Goal: Navigation & Orientation: Find specific page/section

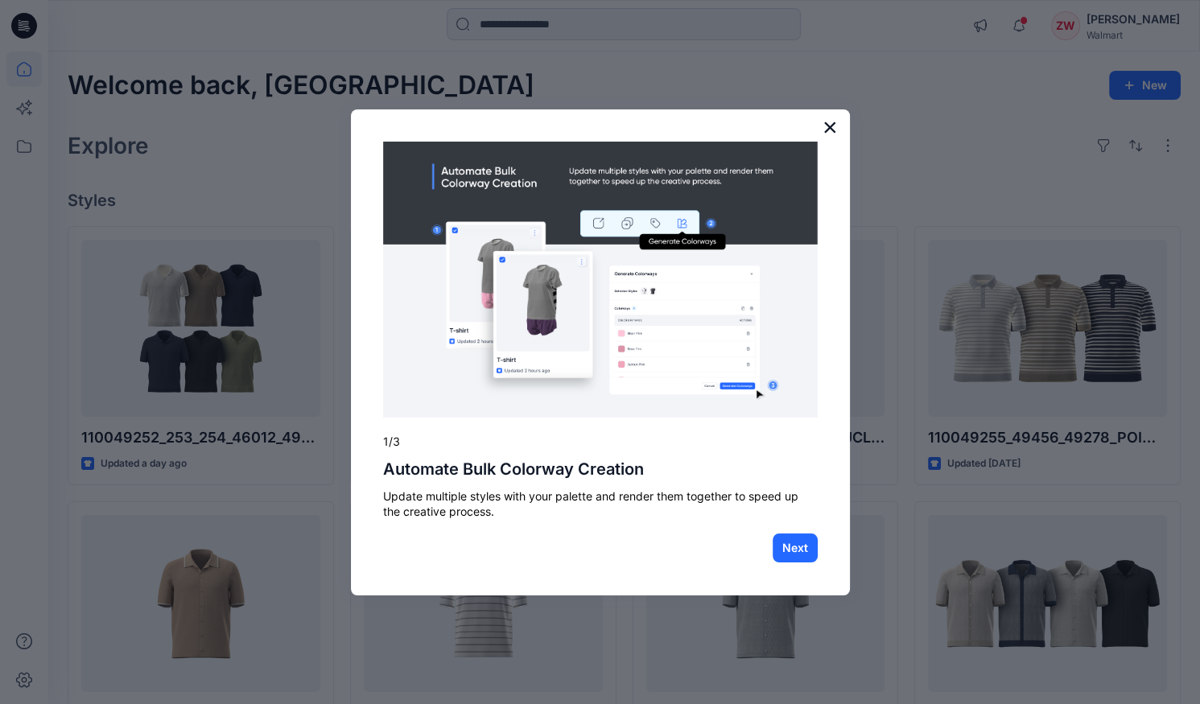
click at [831, 117] on button "×" at bounding box center [830, 127] width 15 height 26
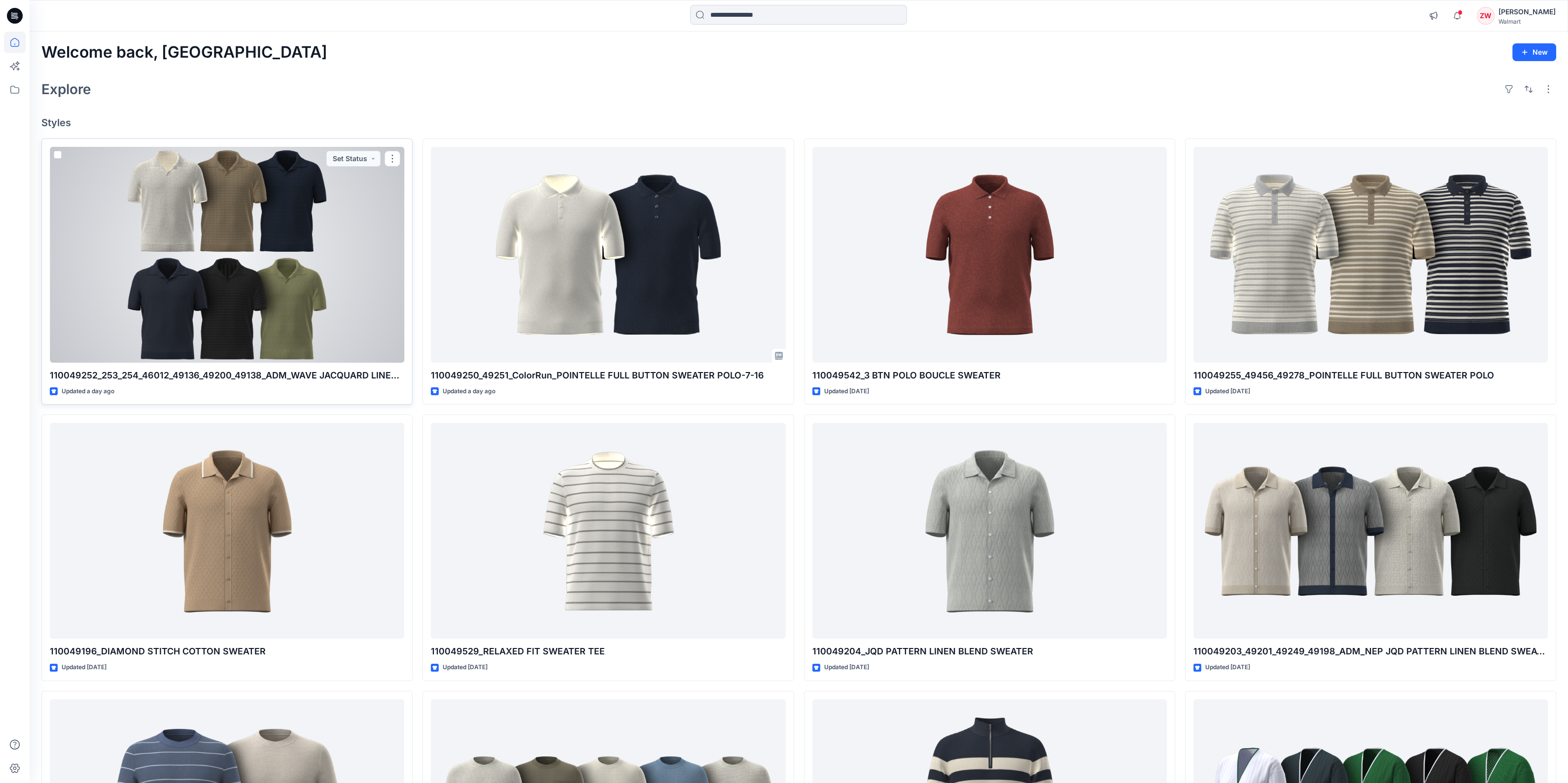
click at [116, 208] on div at bounding box center [227, 255] width 354 height 216
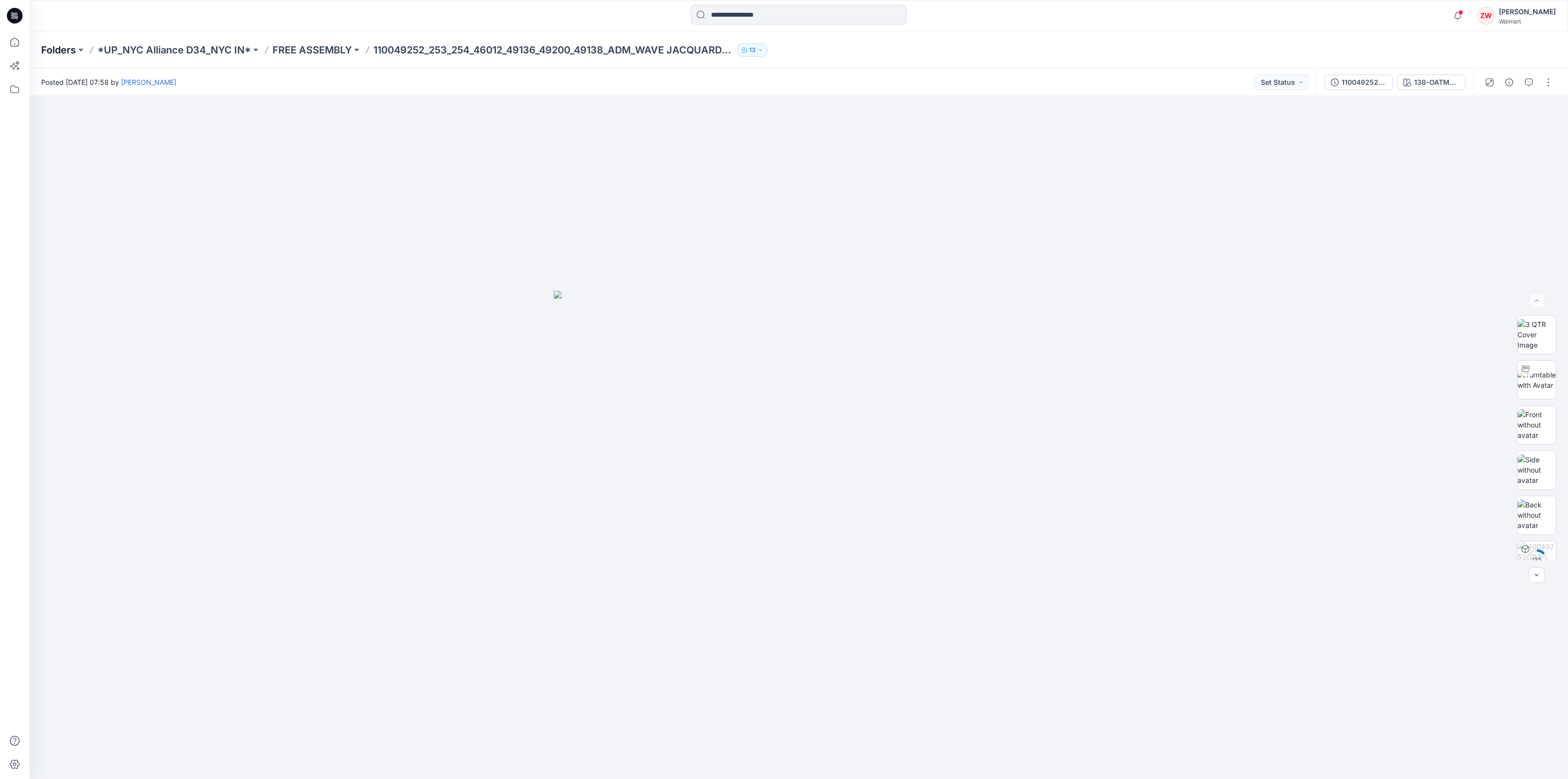
click at [66, 51] on p "Folders" at bounding box center [58, 50] width 35 height 14
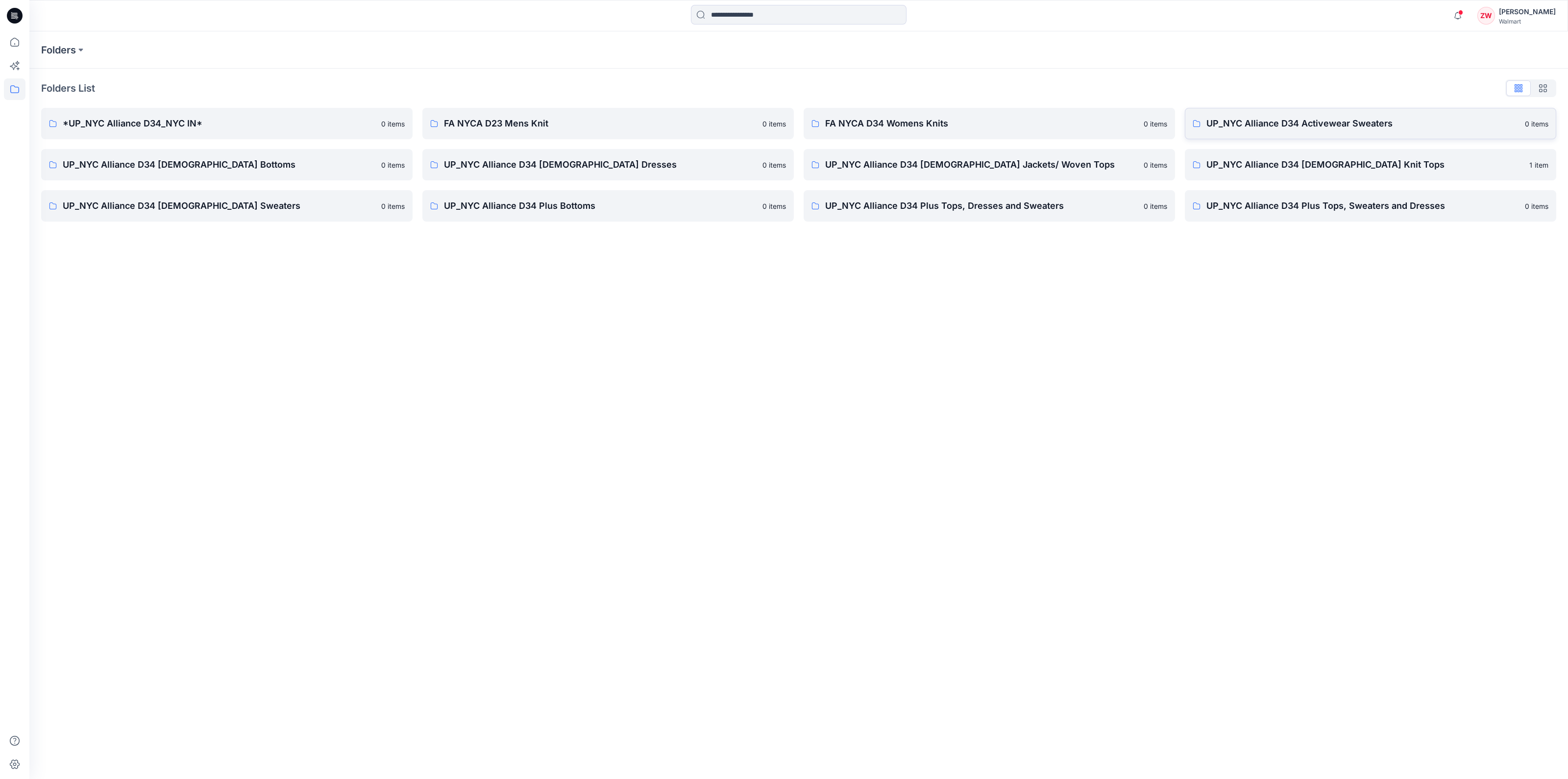
click at [740, 124] on p "UP_NYC Alliance D34 Activewear Sweaters" at bounding box center [1363, 124] width 313 height 14
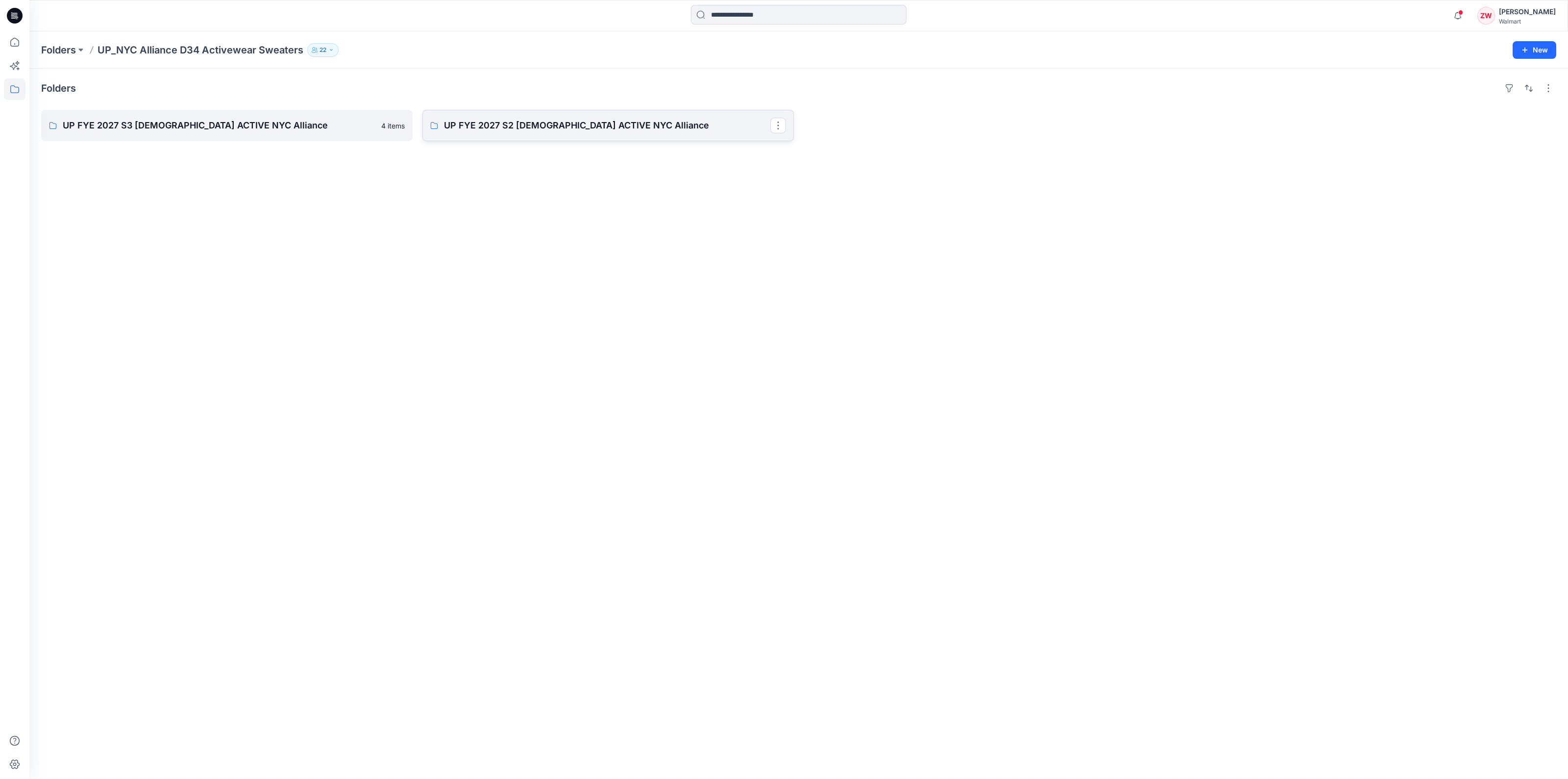
click at [527, 119] on p "UP FYE 2027 S2 [DEMOGRAPHIC_DATA] ACTIVE NYC Alliance" at bounding box center [607, 125] width 326 height 14
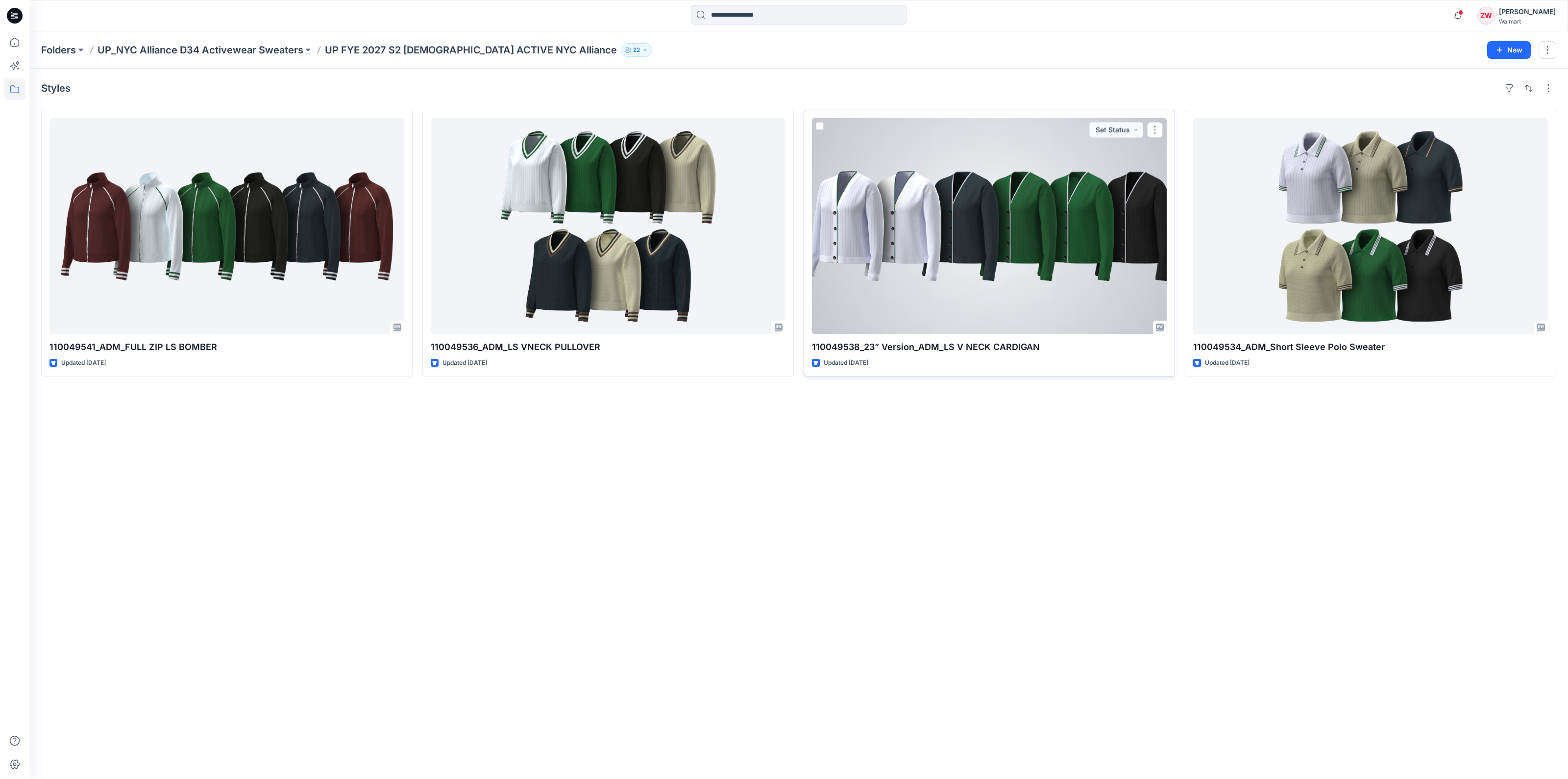
click at [740, 253] on div at bounding box center [989, 226] width 355 height 216
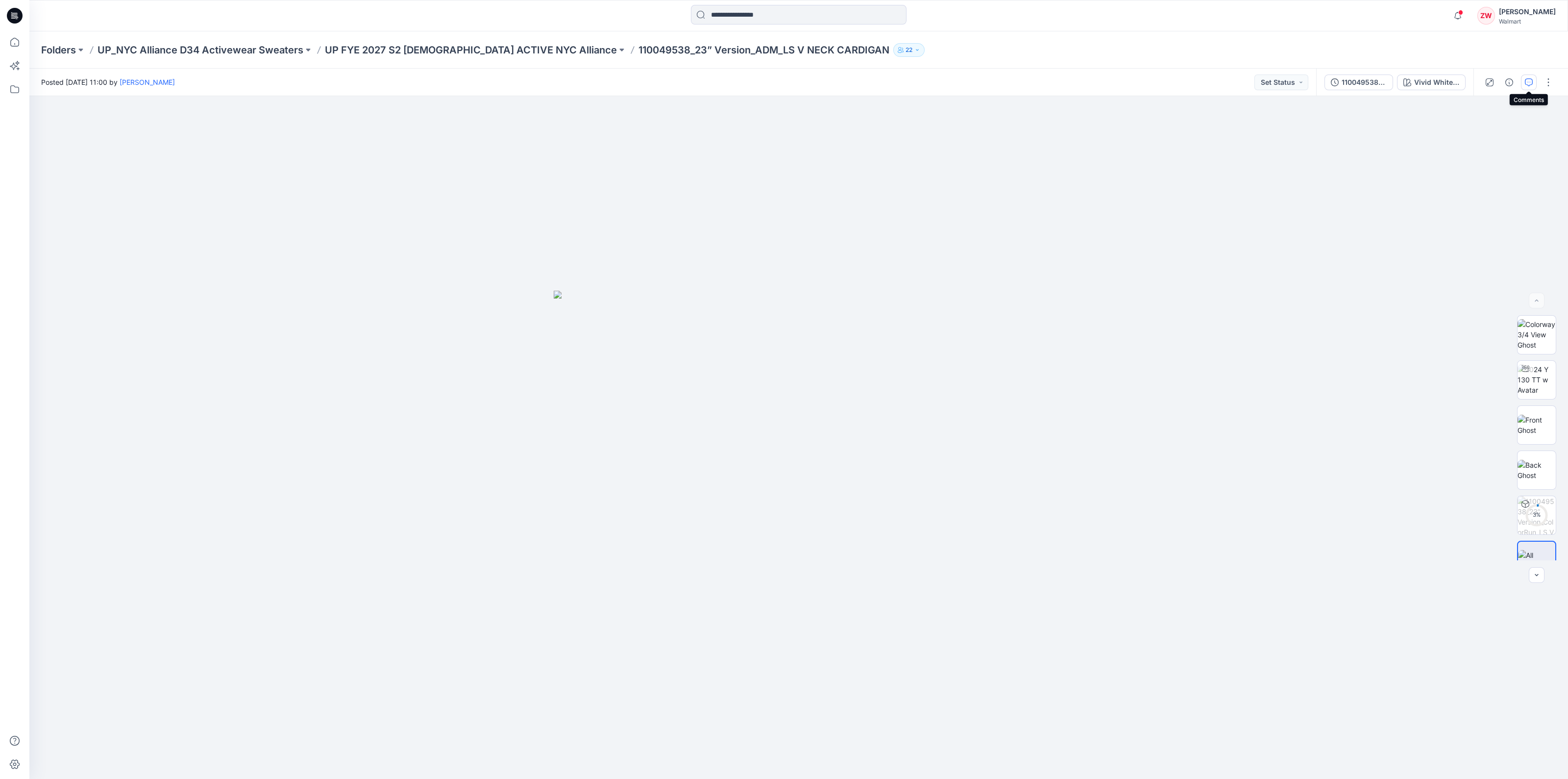
click at [740, 82] on icon "button" at bounding box center [1528, 82] width 8 height 8
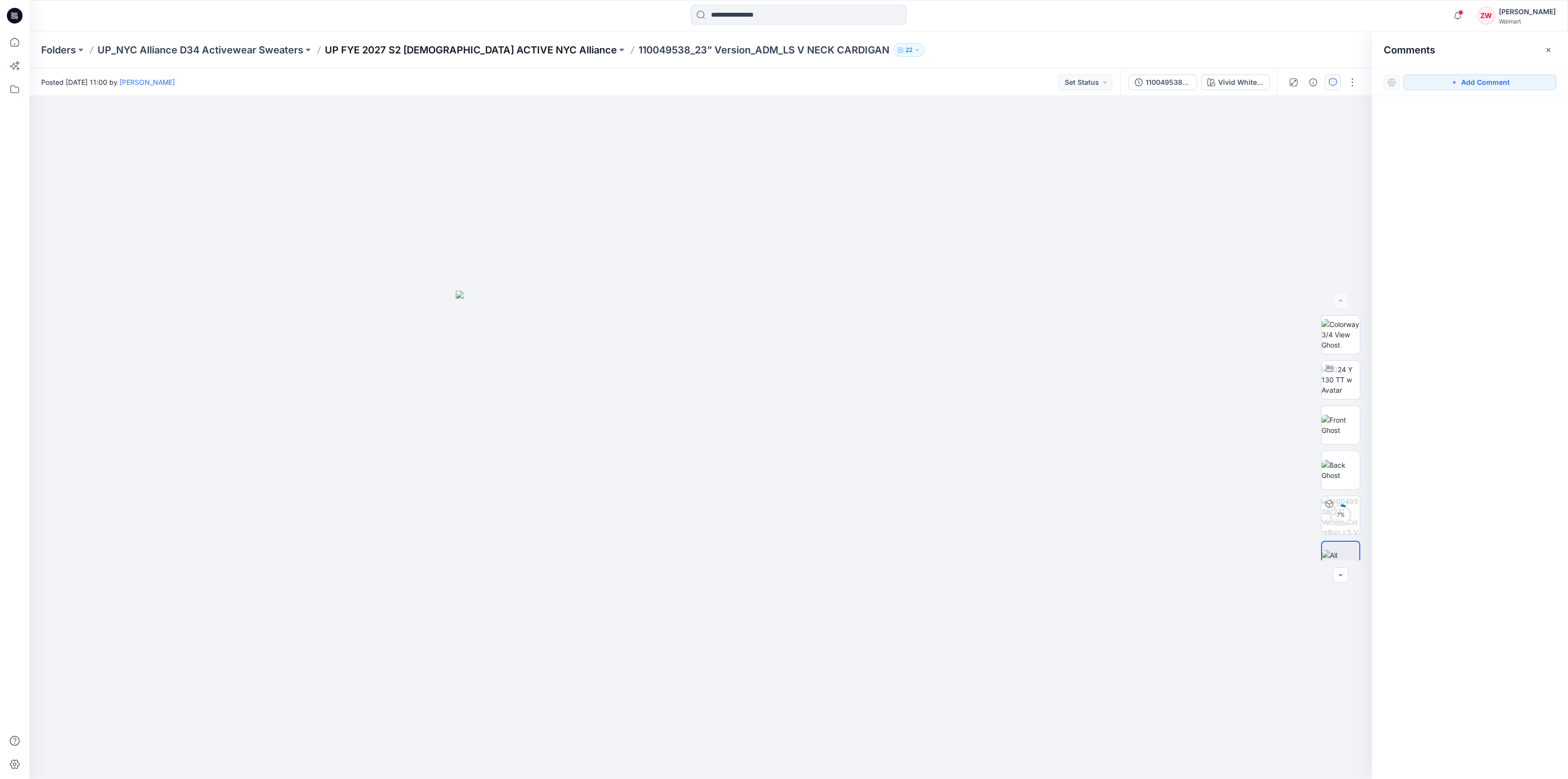
click at [508, 54] on p "UP FYE 2027 S2 [DEMOGRAPHIC_DATA] ACTIVE NYC Alliance" at bounding box center [471, 50] width 292 height 14
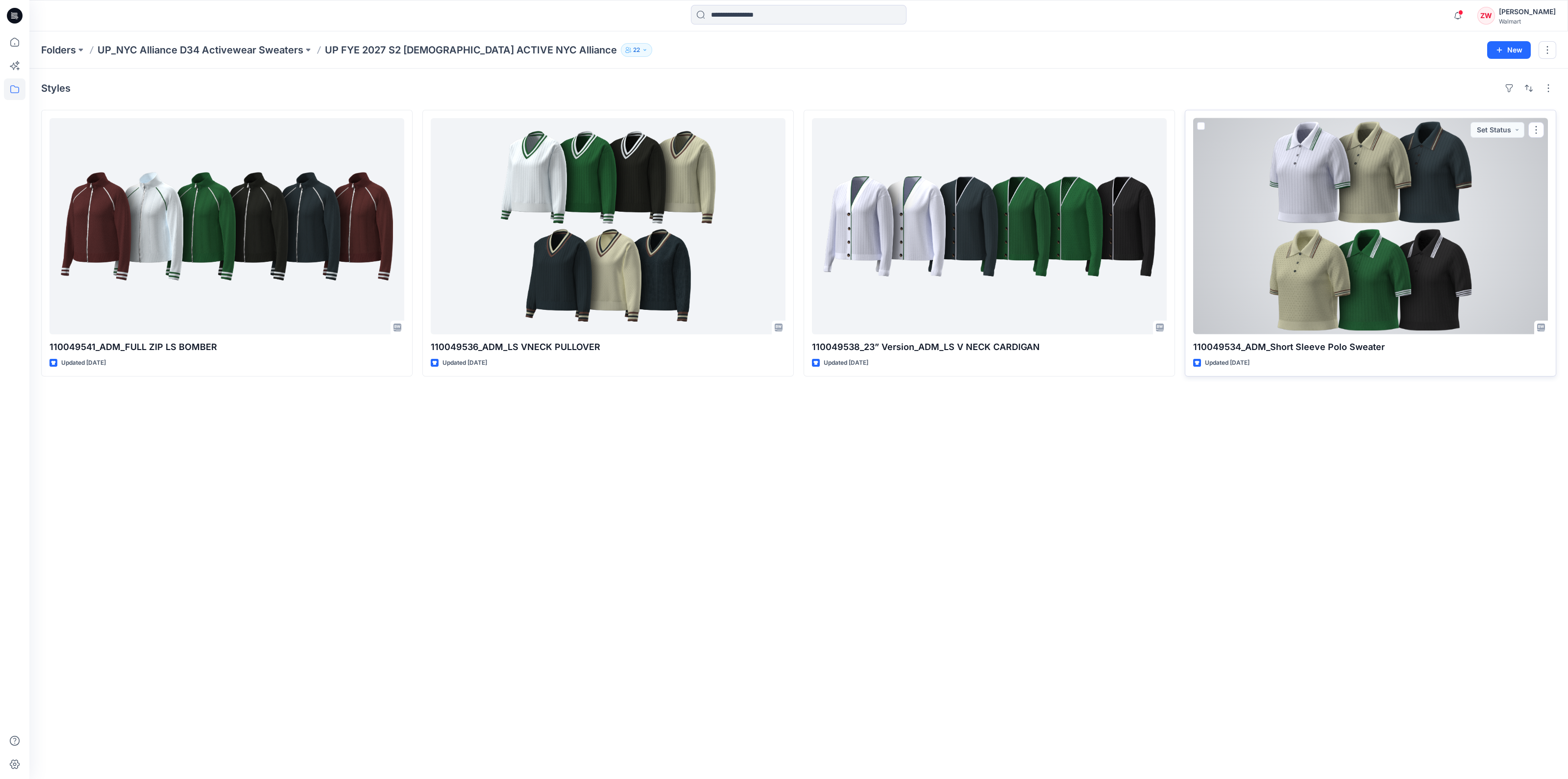
click at [740, 252] on div at bounding box center [1370, 226] width 355 height 216
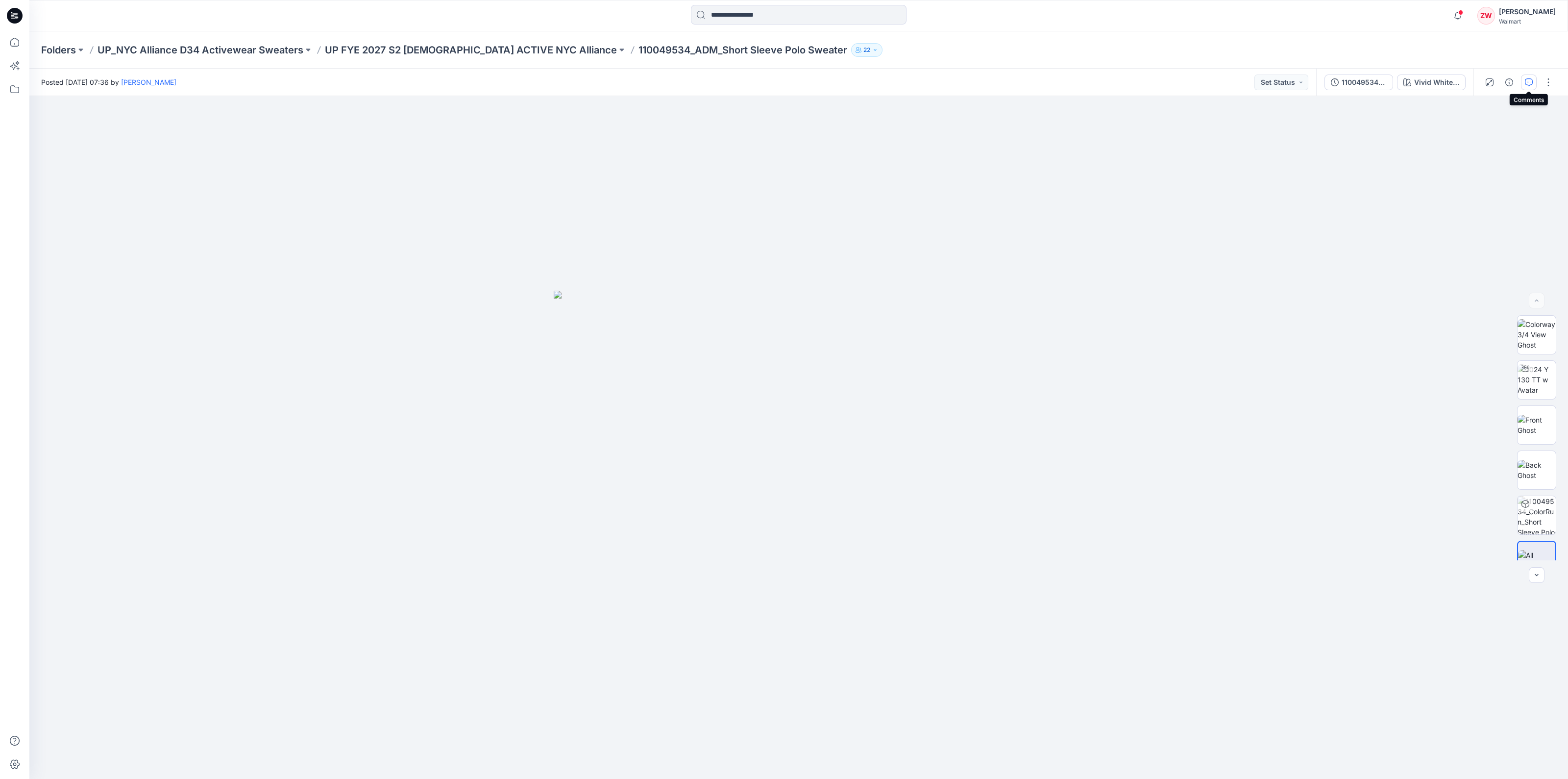
click at [740, 83] on icon "button" at bounding box center [1528, 82] width 8 height 8
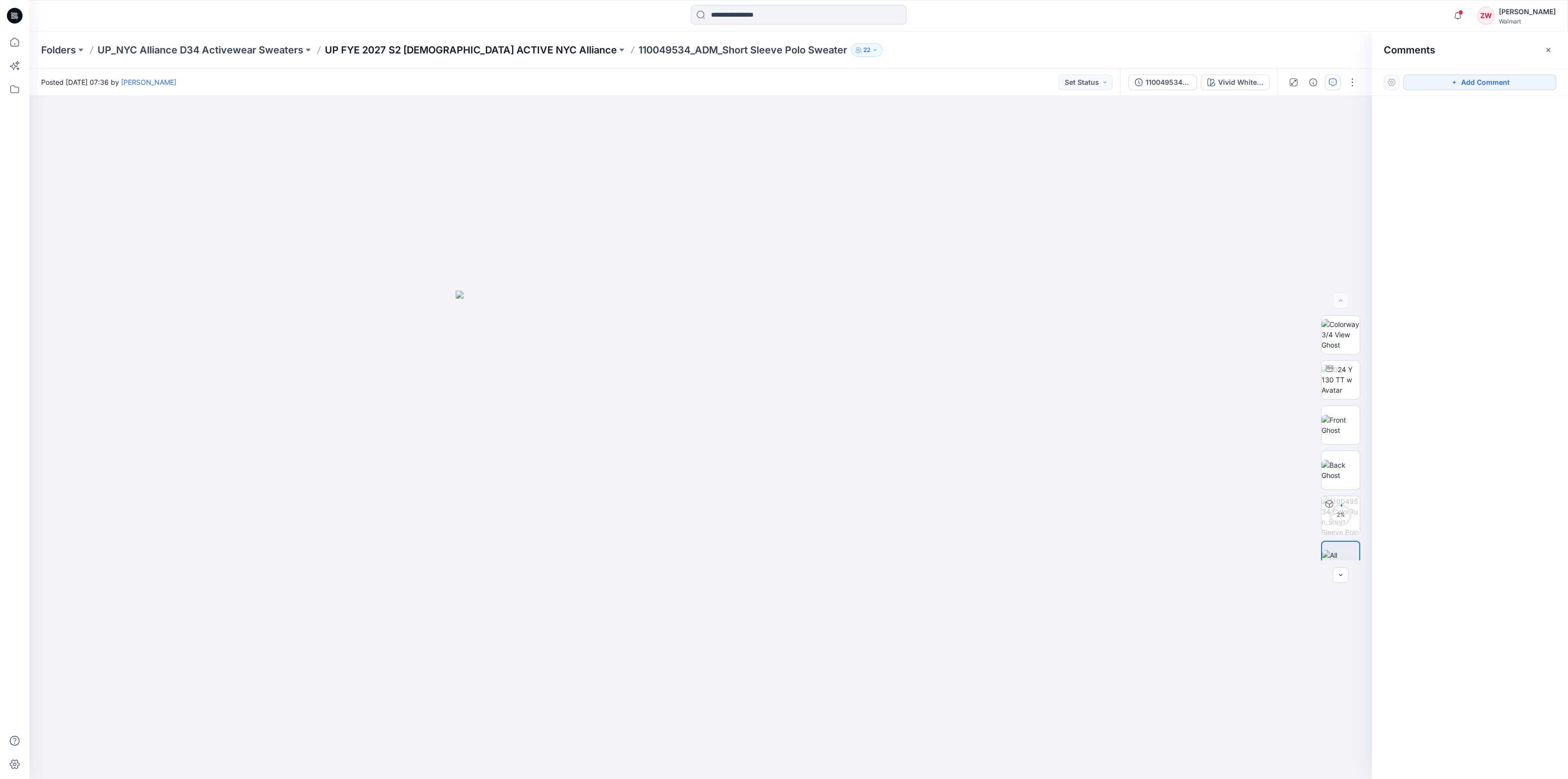
click at [391, 52] on p "UP FYE 2027 S2 [DEMOGRAPHIC_DATA] ACTIVE NYC Alliance" at bounding box center [471, 50] width 292 height 14
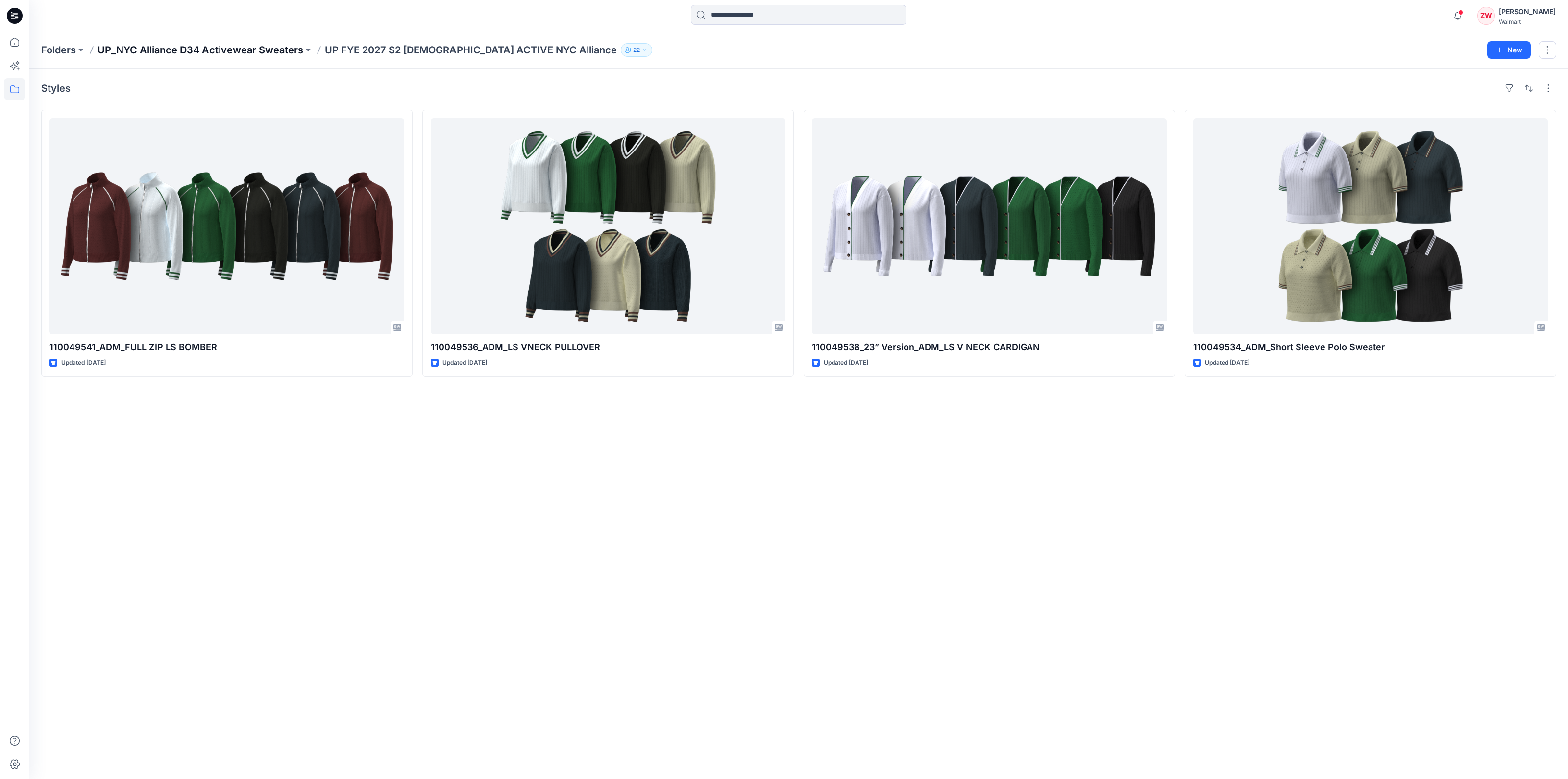
click at [192, 49] on p "UP_NYC Alliance D34 Activewear Sweaters" at bounding box center [200, 50] width 206 height 14
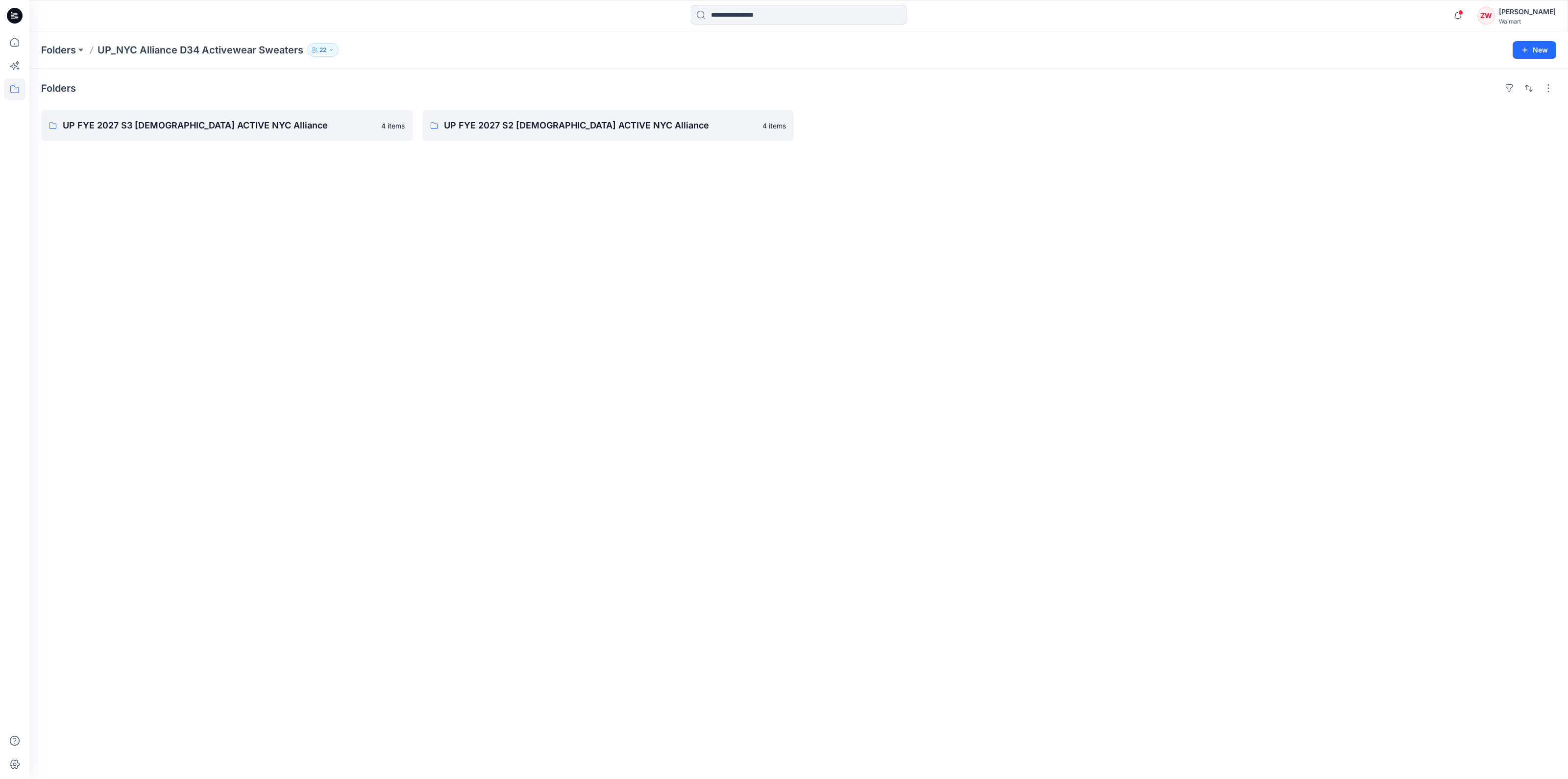
click at [60, 57] on div "Folders UP_NYC Alliance D34 Activewear Sweaters 22 New" at bounding box center [799, 50] width 1539 height 37
click at [59, 54] on p "Folders" at bounding box center [58, 50] width 35 height 14
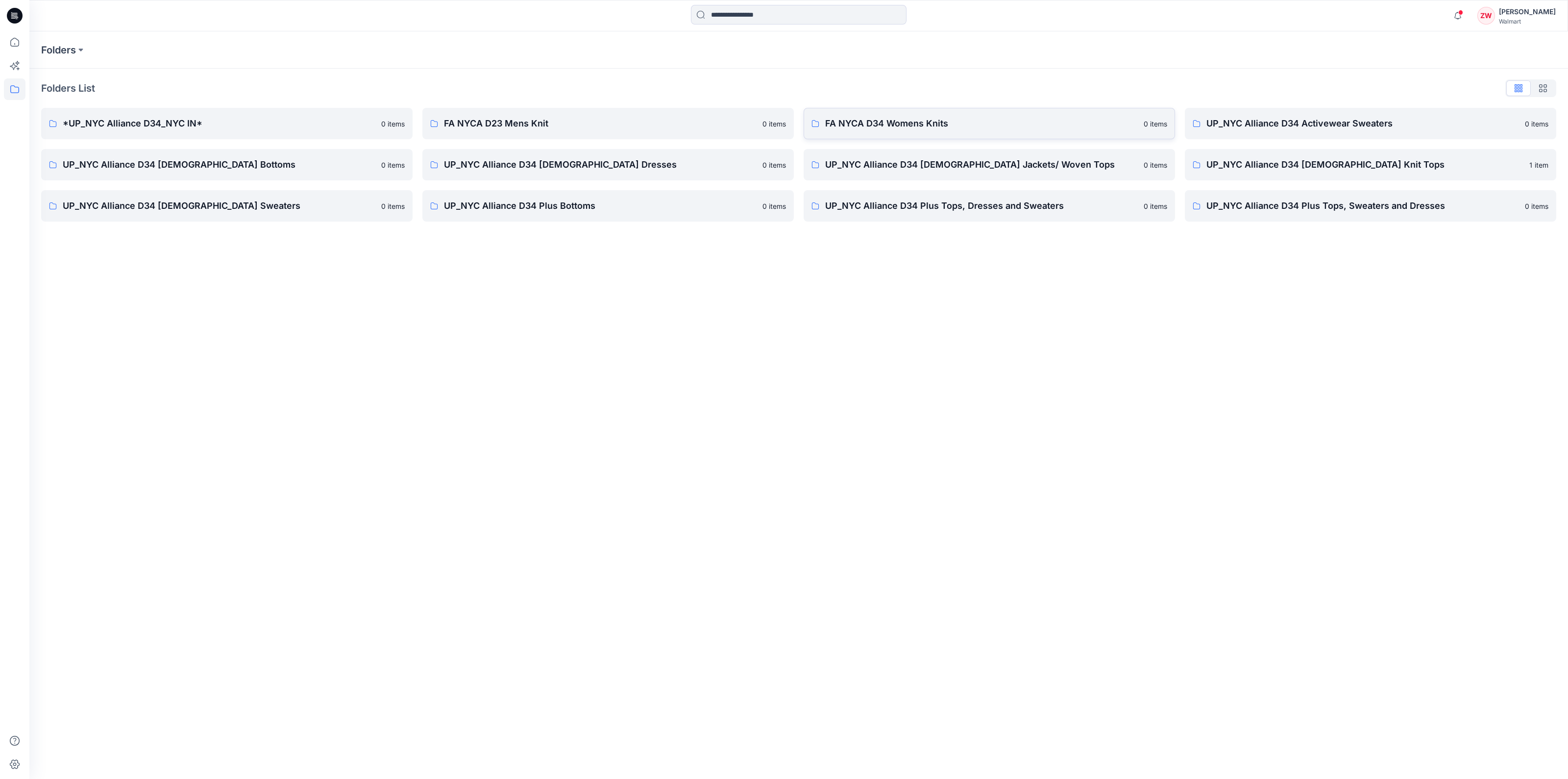
click at [740, 124] on p "FA NYCA D34 Womens Knits" at bounding box center [982, 124] width 313 height 14
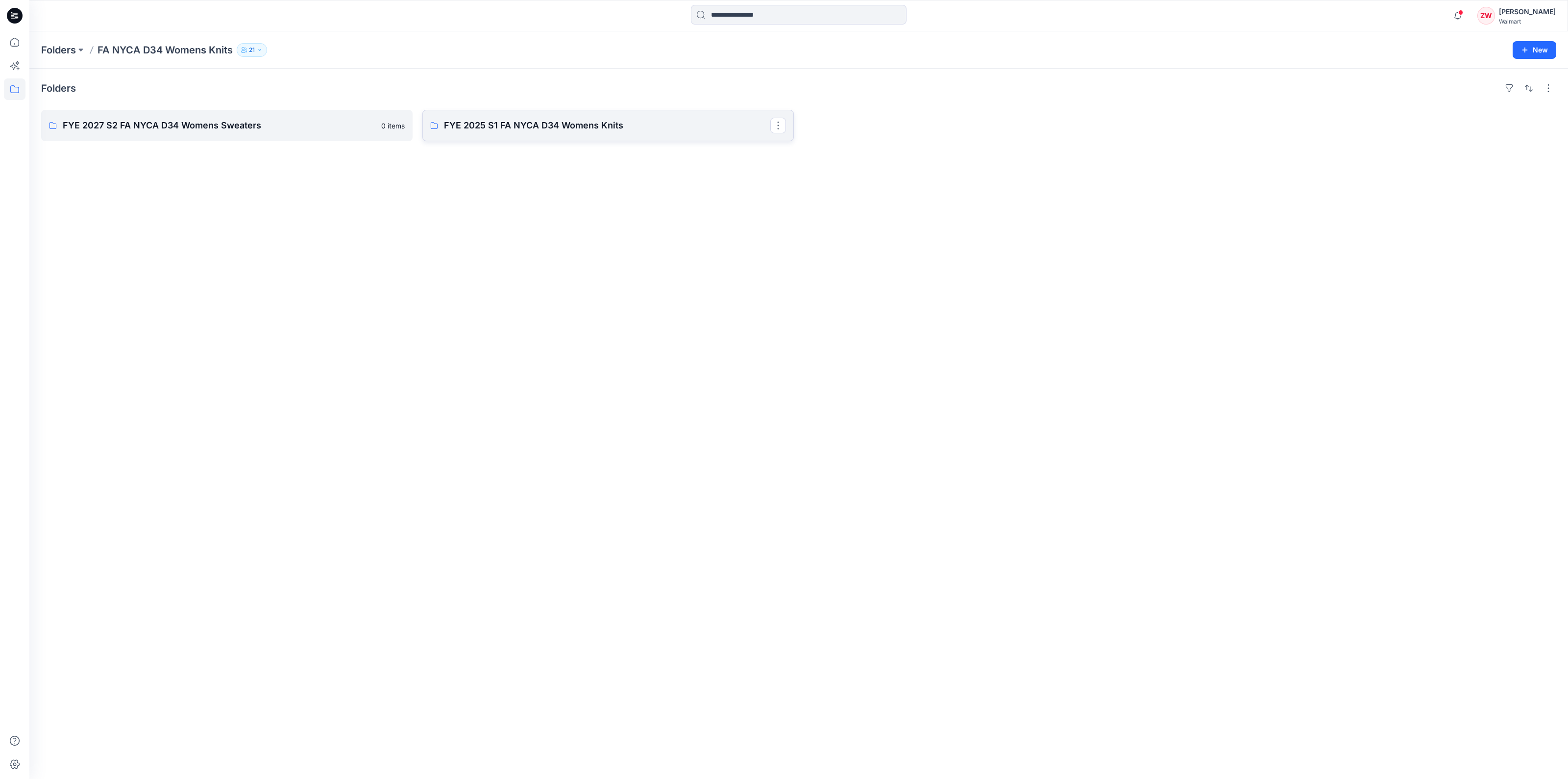
click at [487, 126] on p "FYE 2025 S1 FA NYCA D34 Womens Knits" at bounding box center [607, 125] width 326 height 14
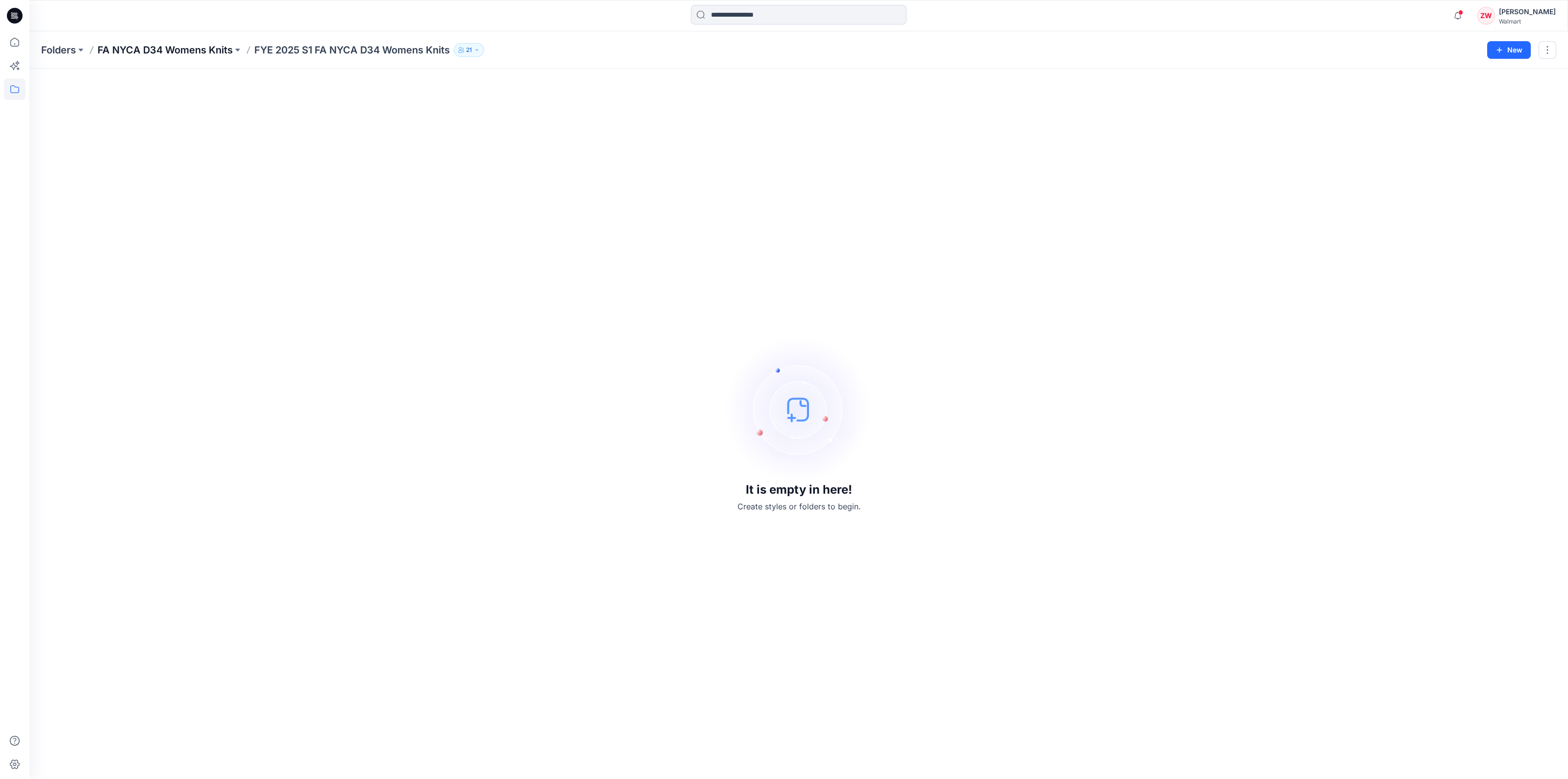
click at [129, 49] on p "FA NYCA D34 Womens Knits" at bounding box center [165, 50] width 135 height 14
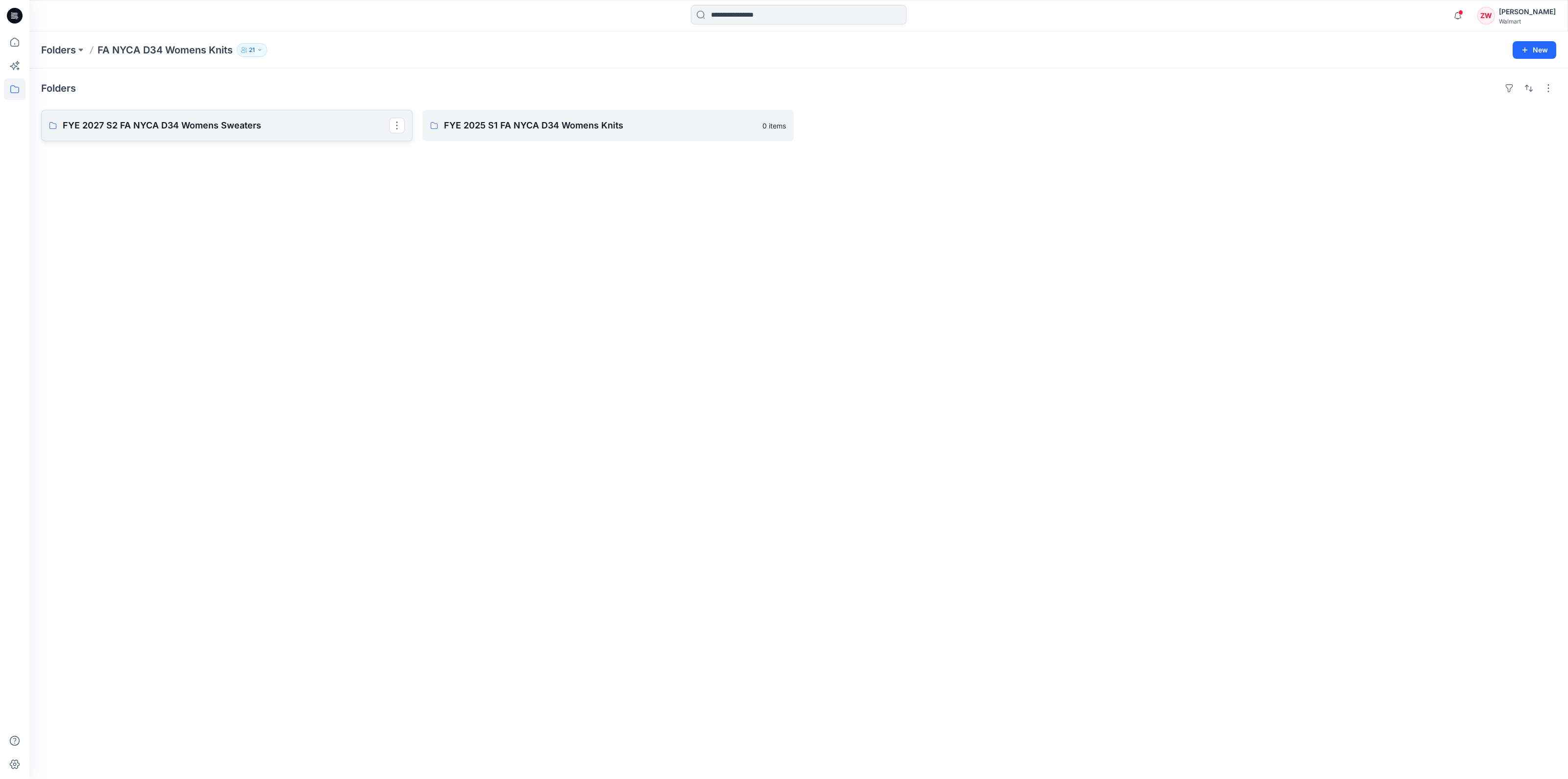
click at [177, 130] on p "FYE 2027 S2 FA NYCA D34 Womens Sweaters" at bounding box center [226, 125] width 326 height 14
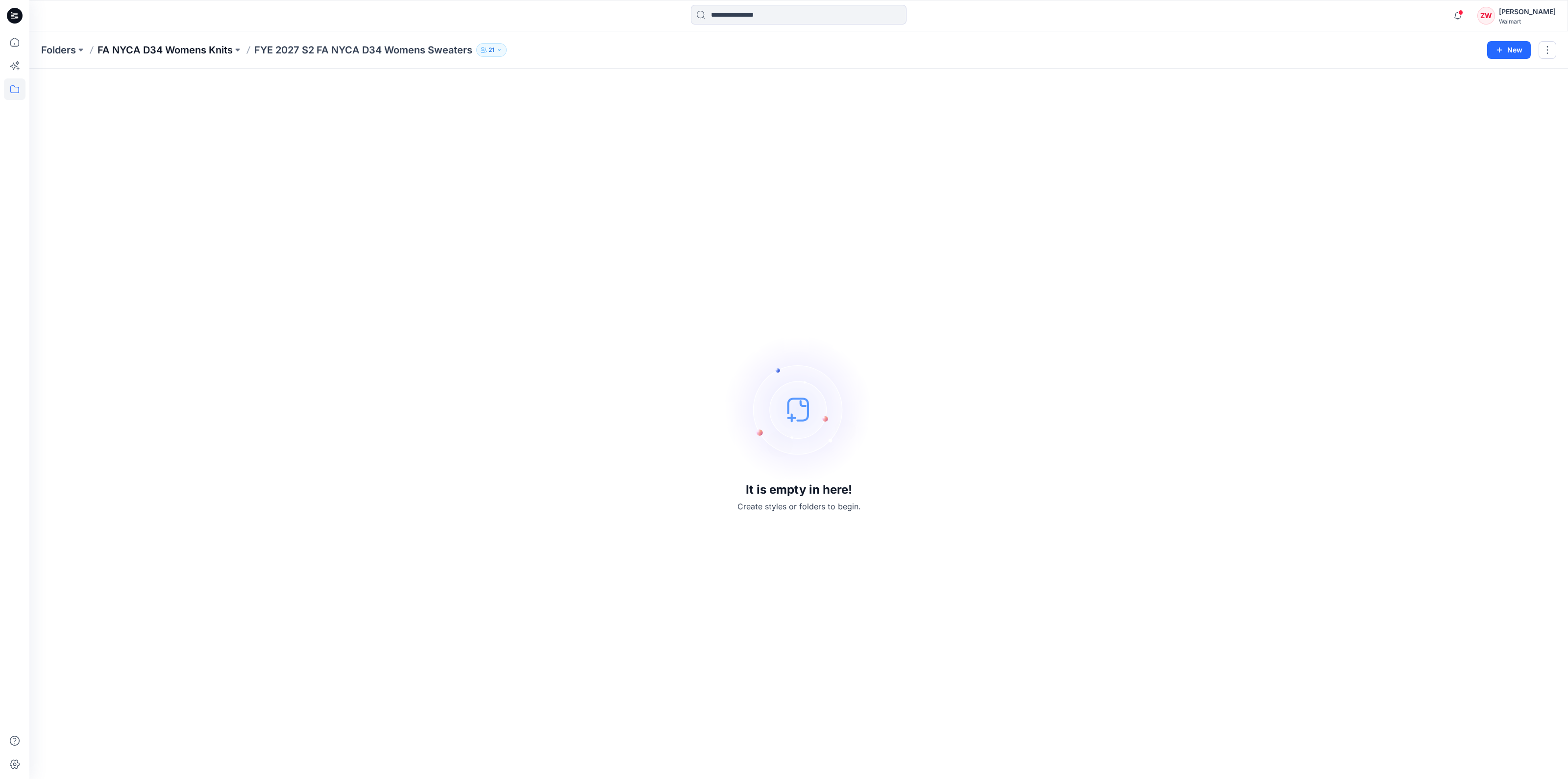
click at [188, 46] on p "FA NYCA D34 Womens Knits" at bounding box center [165, 50] width 135 height 14
